Goal: Task Accomplishment & Management: Use online tool/utility

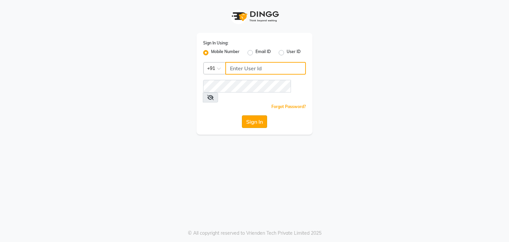
type input "9167772105"
click at [250, 115] on button "Sign In" at bounding box center [254, 121] width 25 height 13
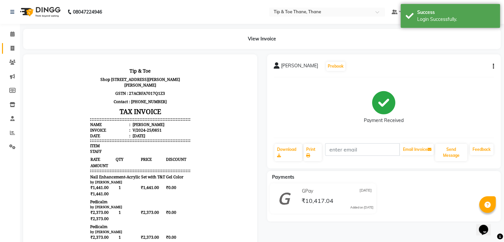
drag, startPoint x: 4, startPoint y: 43, endPoint x: 14, endPoint y: 45, distance: 9.7
click at [4, 43] on link "Invoice" at bounding box center [10, 48] width 16 height 11
select select "5603"
select select "service"
